Goal: Task Accomplishment & Management: Manage account settings

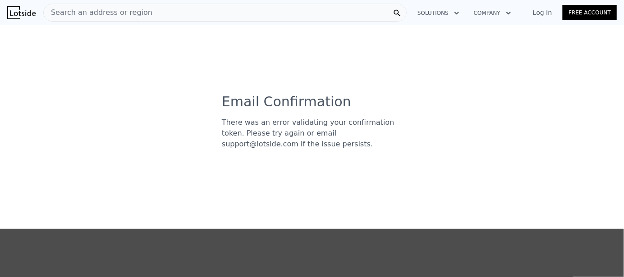
click at [540, 11] on link "Log In" at bounding box center [542, 12] width 41 height 9
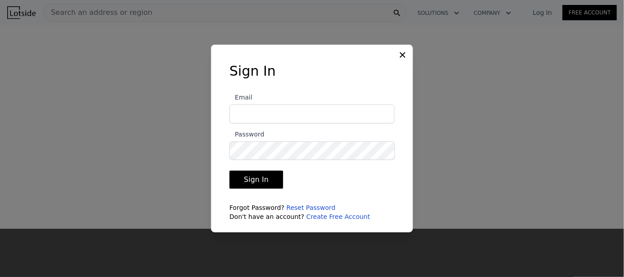
click at [264, 109] on input "Email" at bounding box center [312, 114] width 165 height 19
click at [295, 110] on input "Email" at bounding box center [312, 114] width 165 height 19
type input "[EMAIL_ADDRESS][DOMAIN_NAME]"
click at [265, 176] on button "Sign In" at bounding box center [257, 180] width 54 height 18
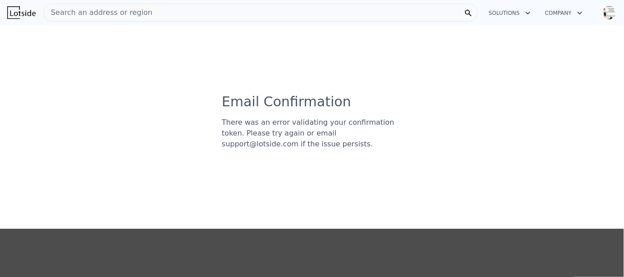
click at [604, 10] on img "button" at bounding box center [610, 12] width 14 height 14
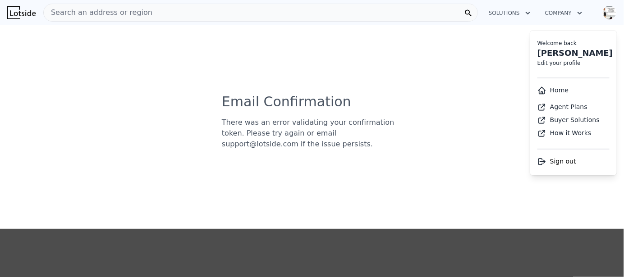
click at [449, 60] on div "Email Confirmation There was an error validating your confirmation token. Pleas…" at bounding box center [312, 150] width 624 height 256
